Goal: Obtain resource: Obtain resource

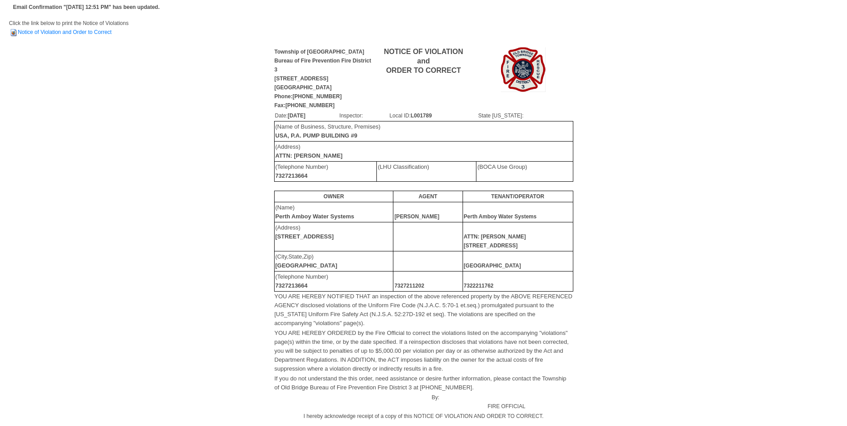
click at [733, 10] on td "Email Confirmation "[DATE] 12:51 PM" has been updated." at bounding box center [423, 7] width 829 height 14
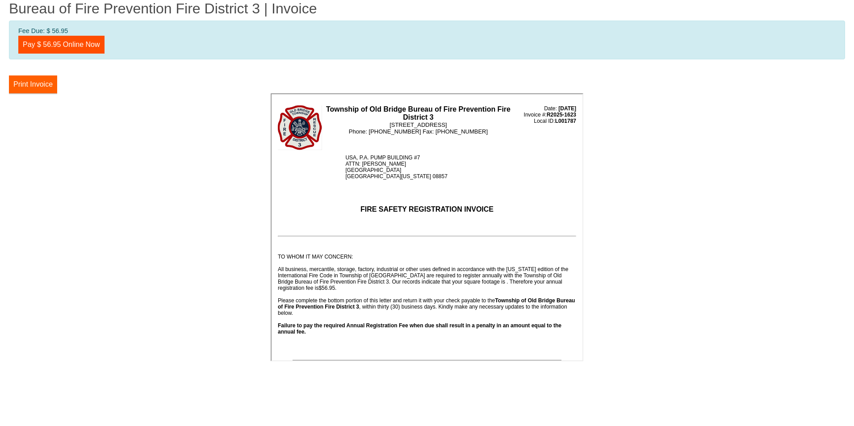
click at [50, 84] on button "Print Invoice" at bounding box center [33, 84] width 48 height 18
click at [33, 85] on button "Print Invoice" at bounding box center [33, 84] width 48 height 18
click at [28, 89] on button "Print Invoice" at bounding box center [33, 84] width 48 height 18
click at [28, 82] on button "Print Invoice" at bounding box center [33, 84] width 48 height 18
click at [43, 84] on button "Print Invoice" at bounding box center [33, 84] width 48 height 18
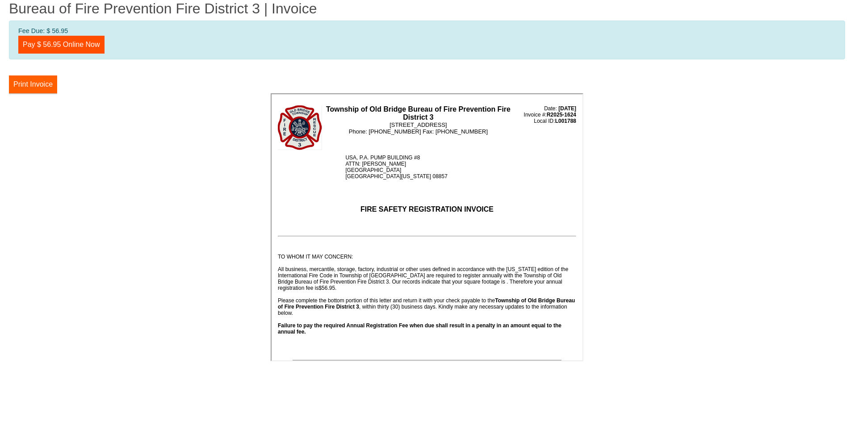
click at [39, 84] on button "Print Invoice" at bounding box center [33, 84] width 48 height 18
click at [46, 80] on button "Print Invoice" at bounding box center [33, 84] width 48 height 18
click at [36, 83] on button "Print Invoice" at bounding box center [33, 84] width 48 height 18
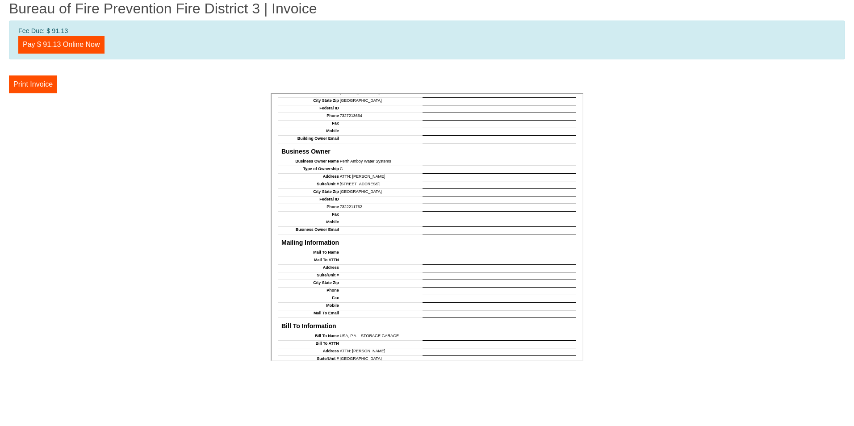
scroll to position [754, 0]
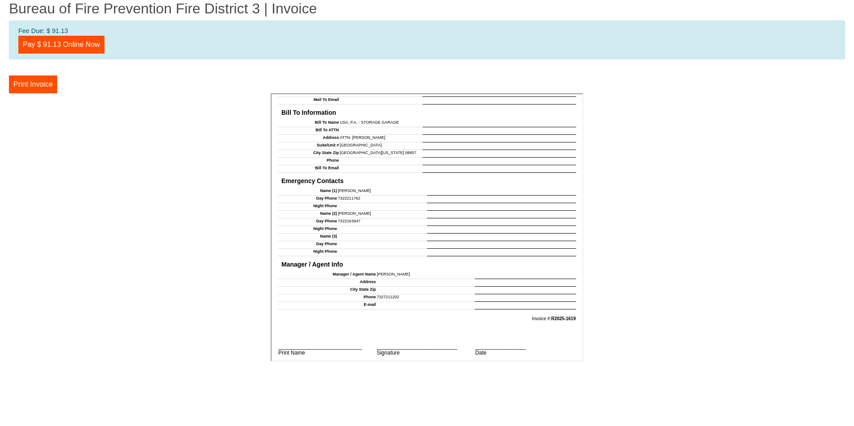
drag, startPoint x: 578, startPoint y: 133, endPoint x: 828, endPoint y: 460, distance: 411.4
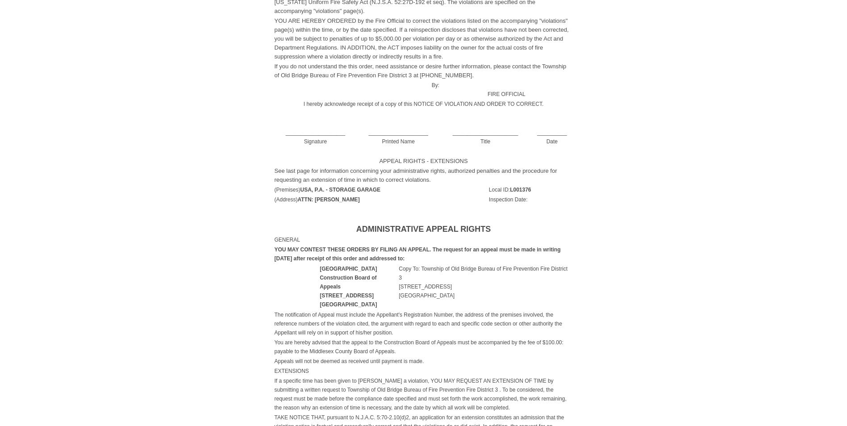
scroll to position [287, 0]
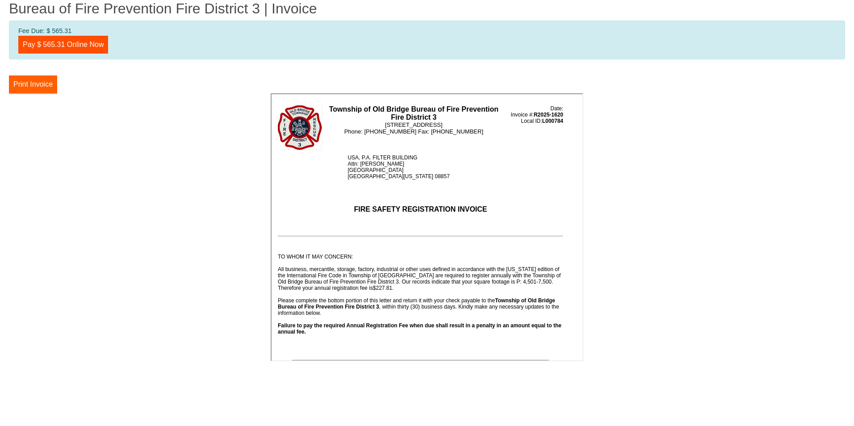
click at [43, 87] on button "Print Invoice" at bounding box center [33, 84] width 48 height 18
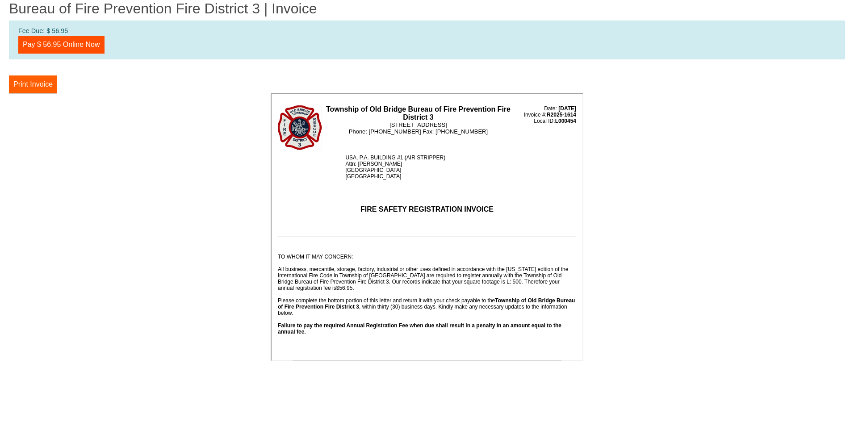
click at [32, 82] on button "Print Invoice" at bounding box center [33, 84] width 48 height 18
drag, startPoint x: 659, startPoint y: 157, endPoint x: 68, endPoint y: 380, distance: 631.0
click at [42, 84] on button "Print Invoice" at bounding box center [33, 84] width 48 height 18
click at [45, 84] on button "Print Invoice" at bounding box center [33, 84] width 48 height 18
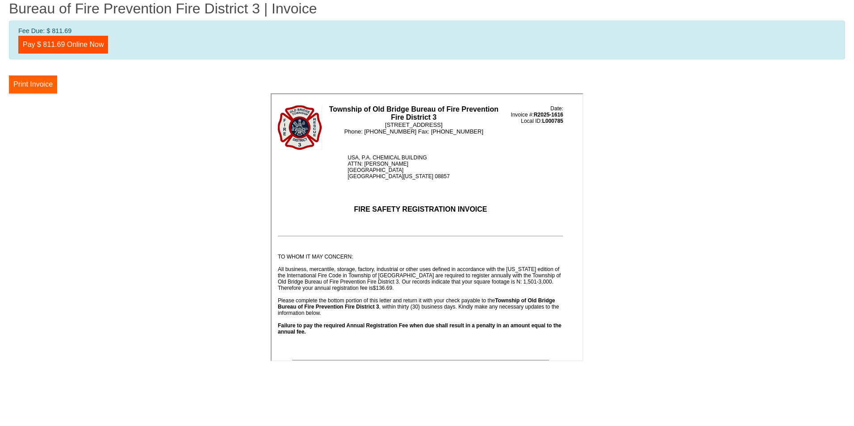
click at [50, 80] on button "Print Invoice" at bounding box center [33, 84] width 48 height 18
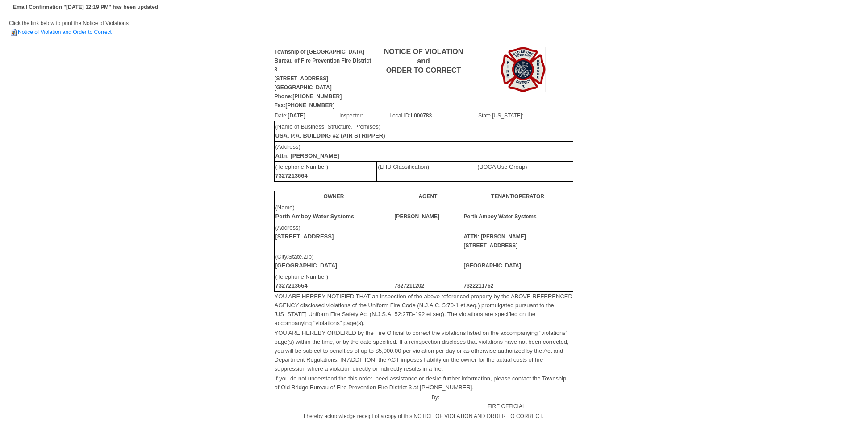
scroll to position [373, 0]
